Goal: Check status: Check status

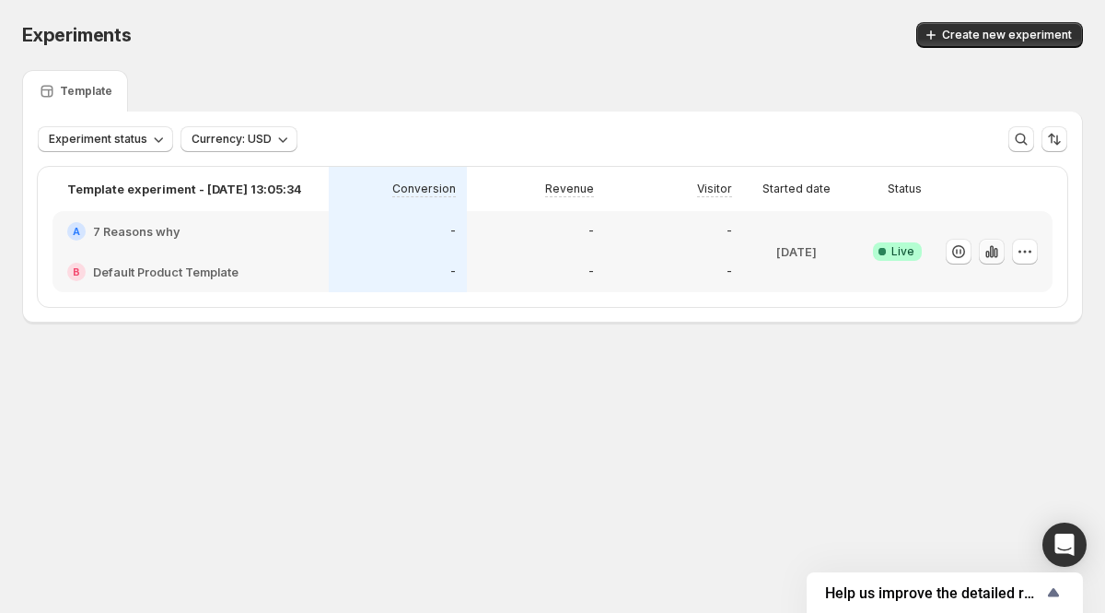
click at [994, 251] on icon "button" at bounding box center [992, 251] width 18 height 18
click at [985, 251] on icon "button" at bounding box center [992, 251] width 18 height 18
click at [997, 251] on icon "button" at bounding box center [996, 253] width 4 height 10
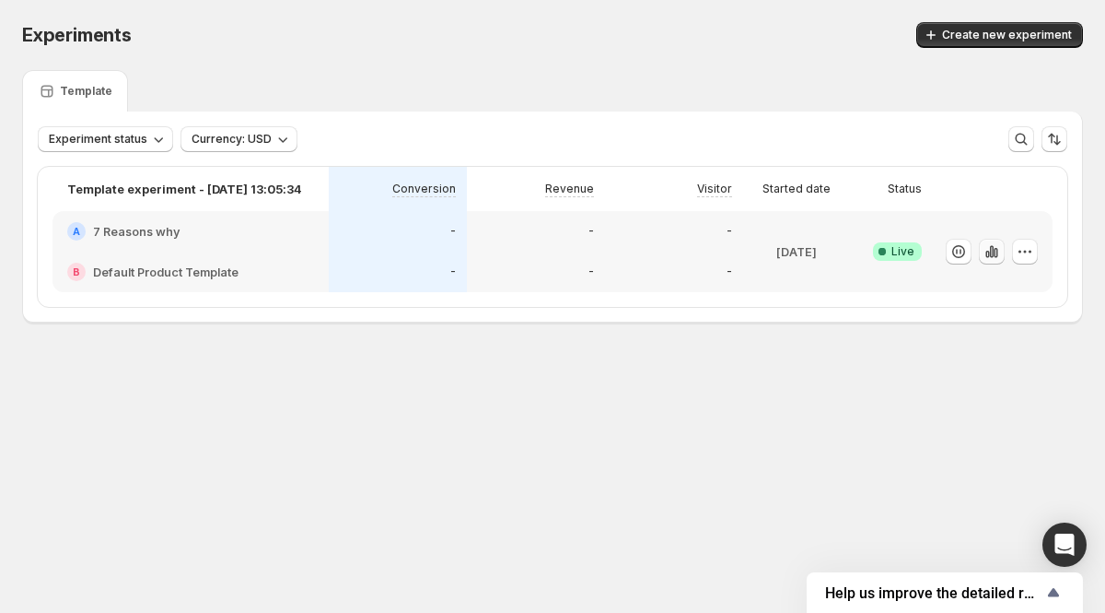
click at [997, 251] on icon "button" at bounding box center [996, 253] width 4 height 10
click at [988, 256] on icon "button" at bounding box center [992, 251] width 18 height 18
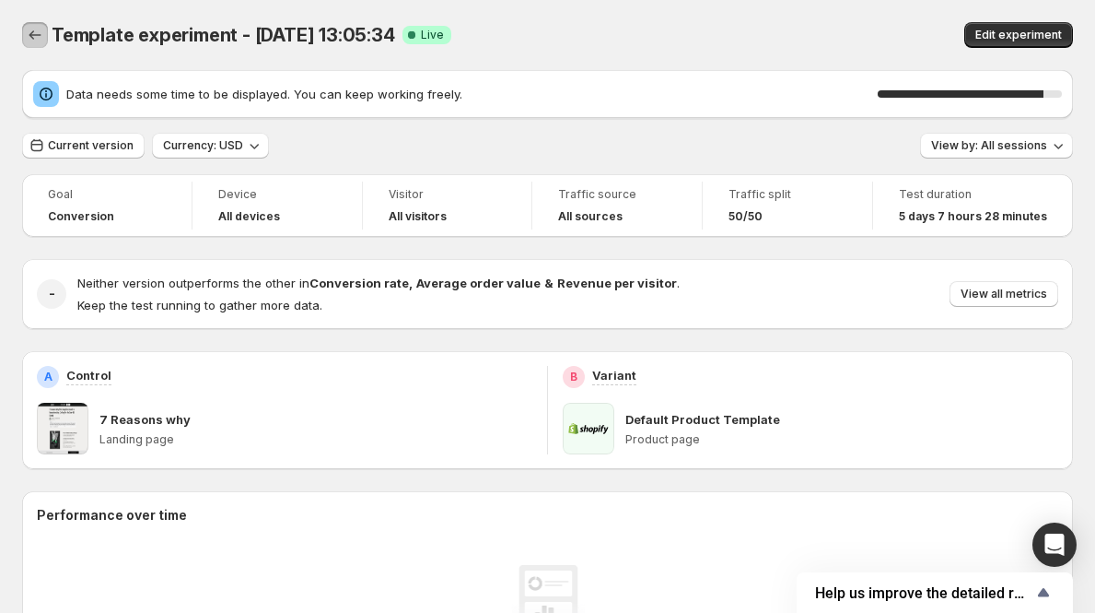
click at [29, 31] on icon "Back" at bounding box center [35, 35] width 18 height 18
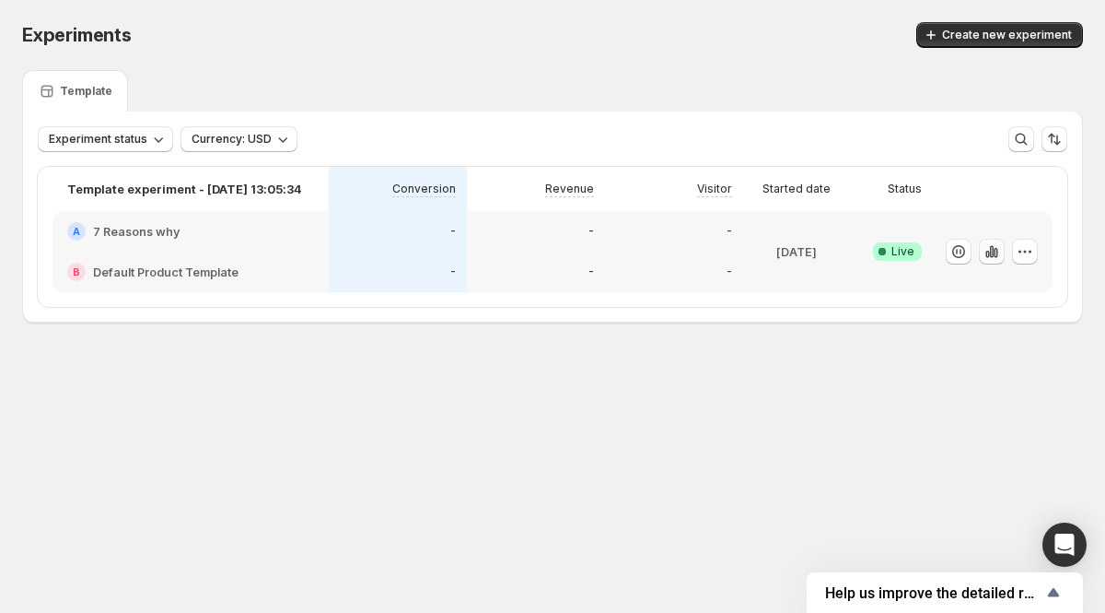
click at [997, 240] on button "button" at bounding box center [992, 252] width 26 height 26
click at [988, 250] on icon "button" at bounding box center [992, 251] width 18 height 18
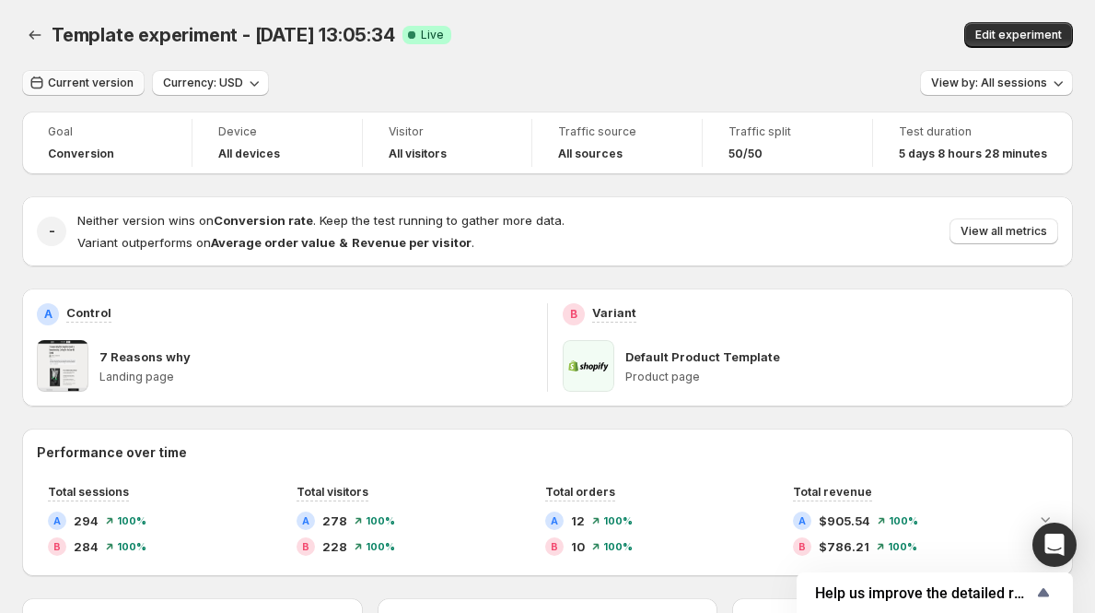
click at [111, 95] on button "Current version" at bounding box center [83, 83] width 123 height 26
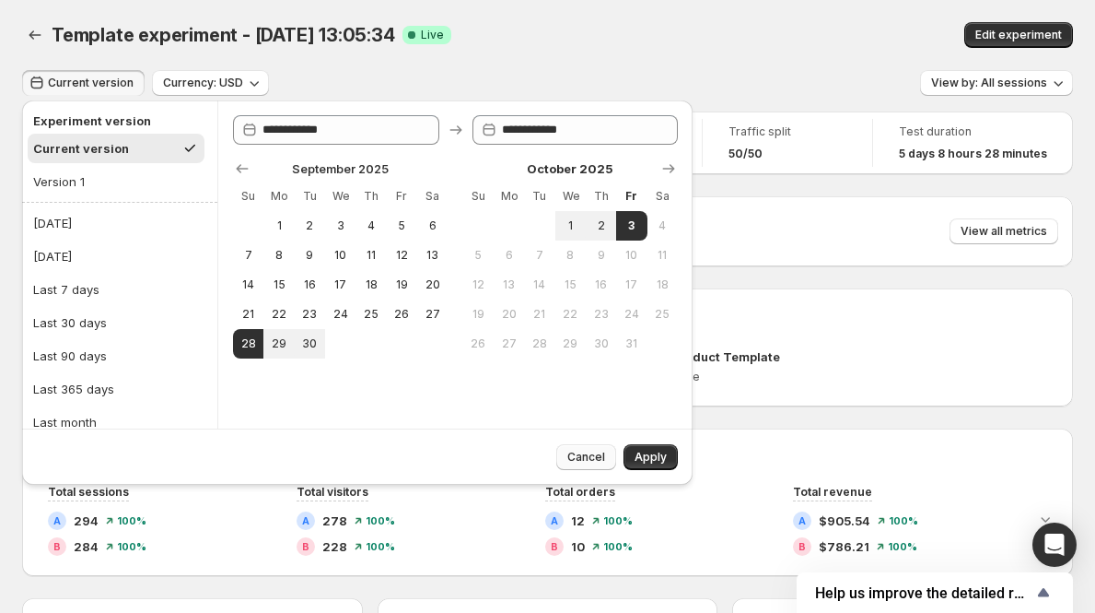
click at [576, 455] on span "Cancel" at bounding box center [586, 457] width 38 height 15
